Goal: Navigation & Orientation: Find specific page/section

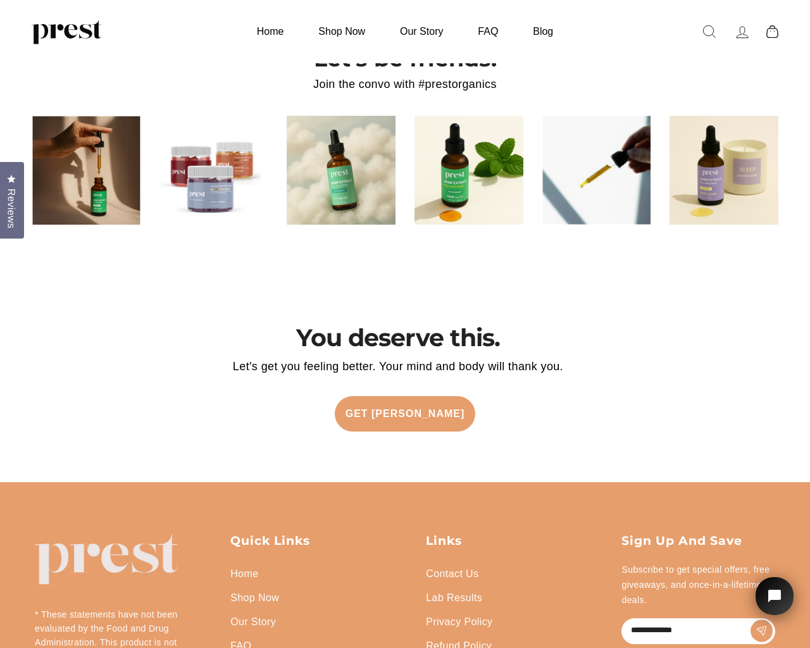
scroll to position [2647, 0]
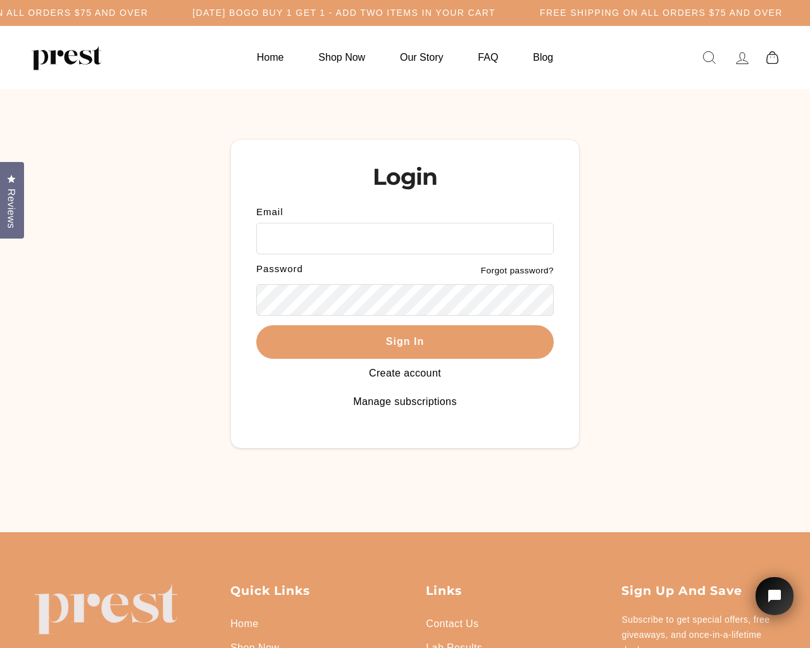
scroll to position [102, 0]
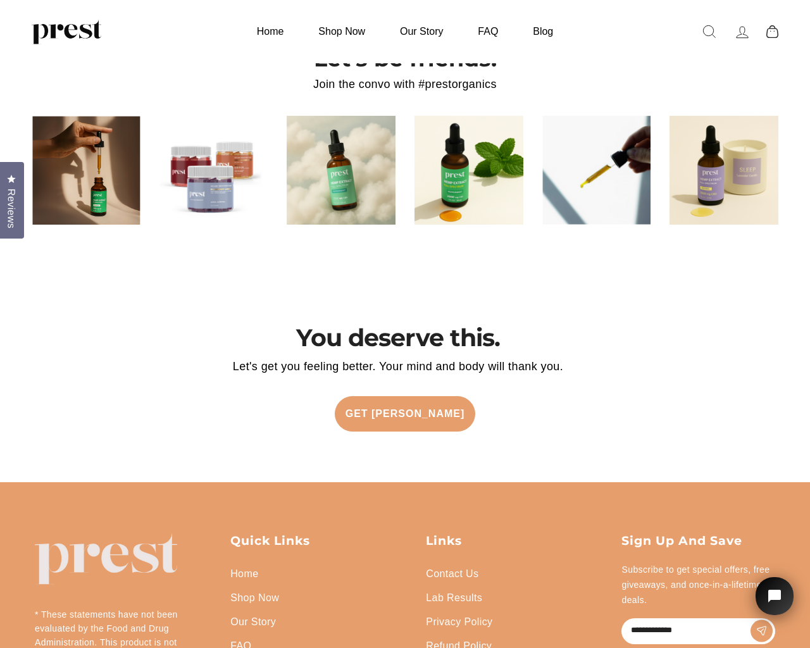
scroll to position [2647, 0]
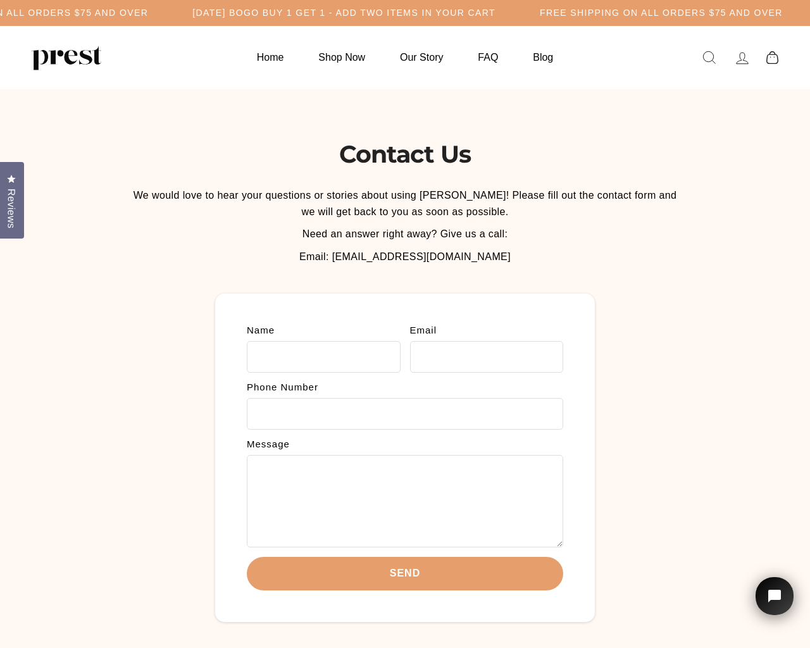
scroll to position [242, 0]
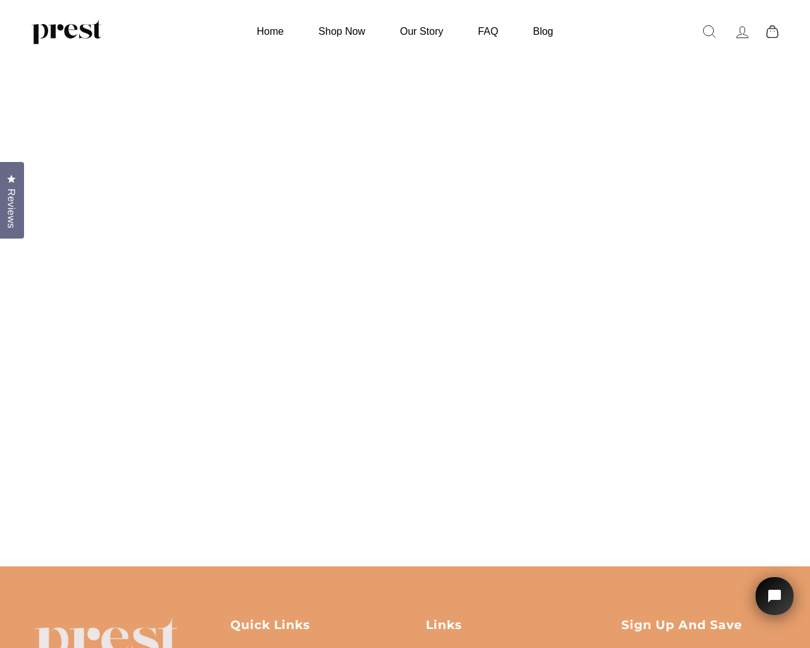
scroll to position [515, 0]
